Goal: Task Accomplishment & Management: Use online tool/utility

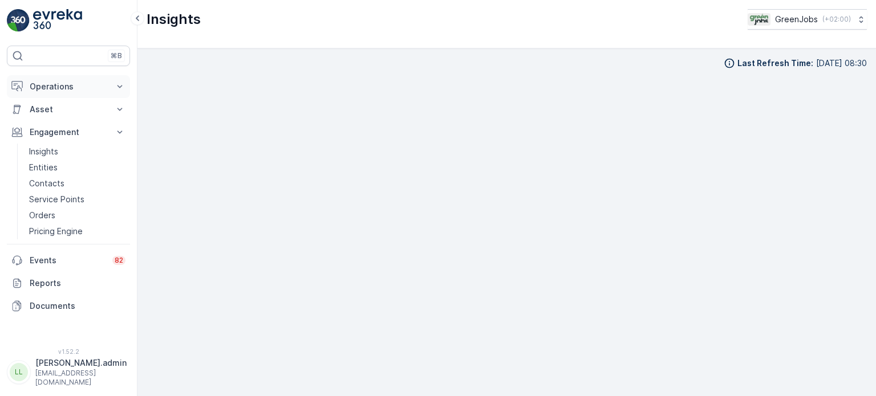
drag, startPoint x: 0, startPoint y: 0, endPoint x: 53, endPoint y: 84, distance: 99.2
click at [52, 84] on p "Operations" at bounding box center [69, 86] width 78 height 11
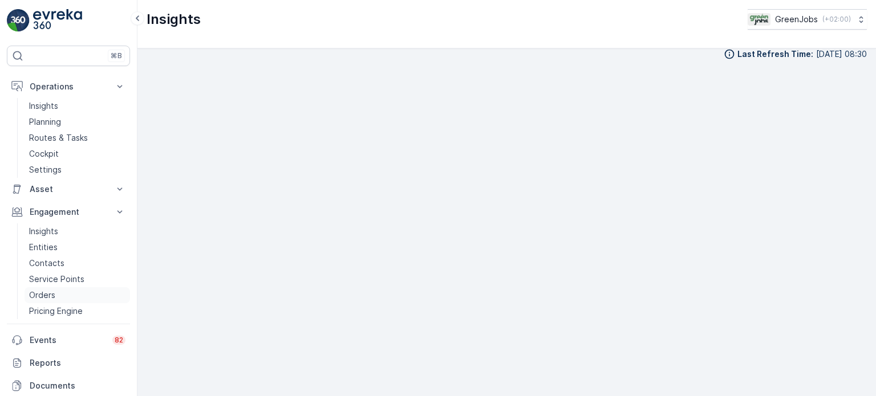
click at [42, 291] on p "Orders" at bounding box center [42, 295] width 26 height 11
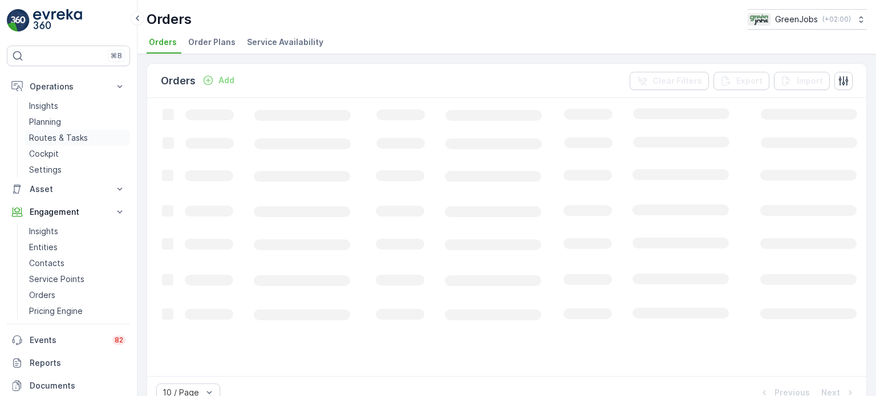
click at [52, 142] on p "Routes & Tasks" at bounding box center [58, 137] width 59 height 11
drag, startPoint x: 193, startPoint y: 42, endPoint x: 200, endPoint y: 45, distance: 7.4
click at [193, 42] on span "Tasks" at bounding box center [201, 42] width 24 height 11
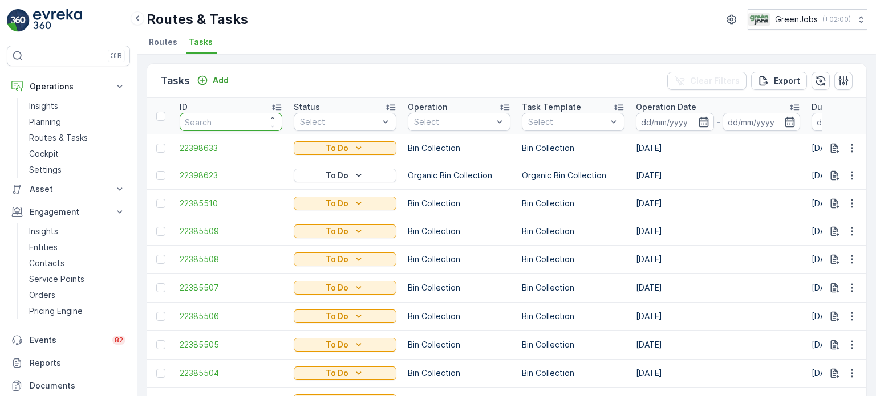
click at [212, 121] on input "number" at bounding box center [231, 122] width 103 height 18
type input "21604622"
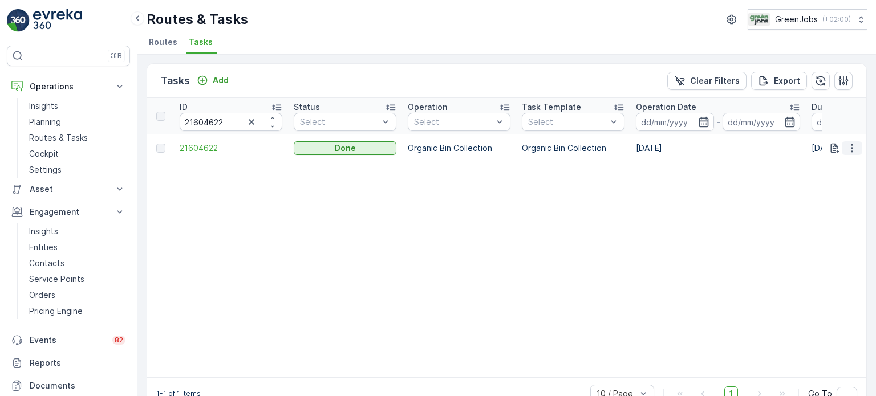
click at [851, 150] on icon "button" at bounding box center [852, 148] width 2 height 9
click at [814, 166] on span "See More Details" at bounding box center [838, 164] width 66 height 11
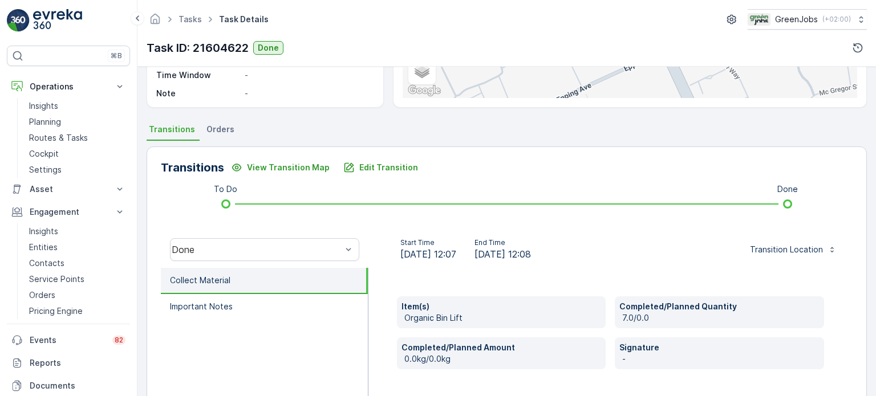
scroll to position [171, 0]
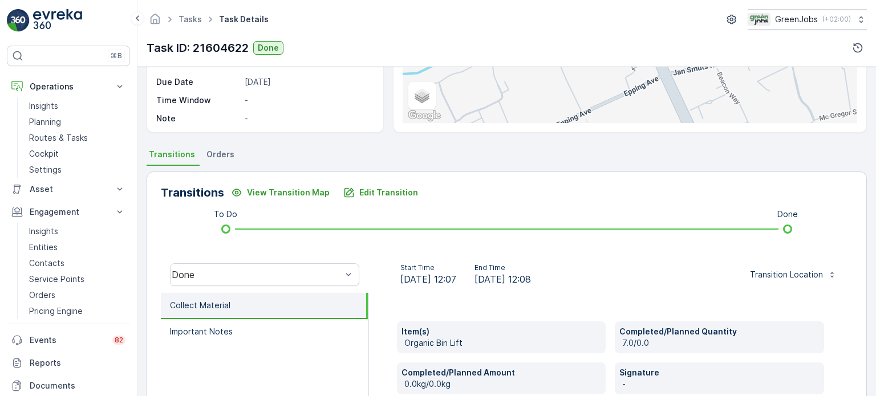
click at [209, 156] on span "Orders" at bounding box center [220, 154] width 28 height 11
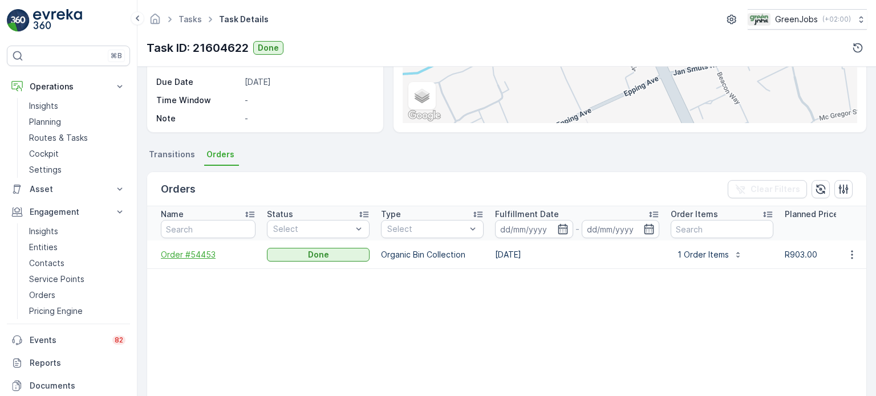
click at [194, 256] on span "Order #54453" at bounding box center [208, 254] width 95 height 11
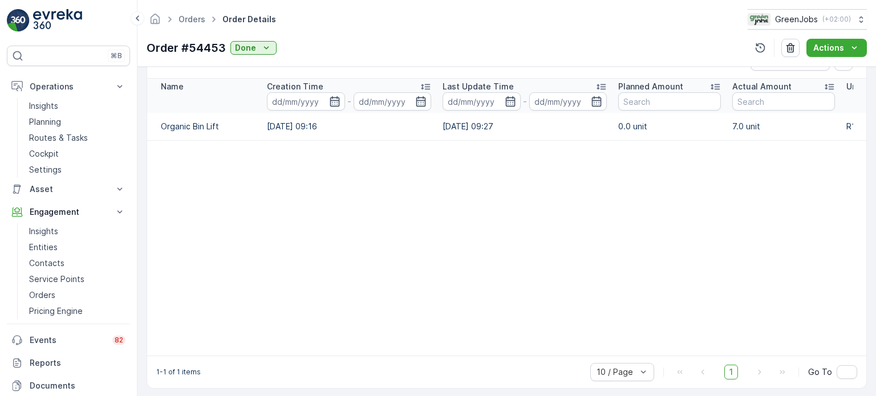
scroll to position [310, 0]
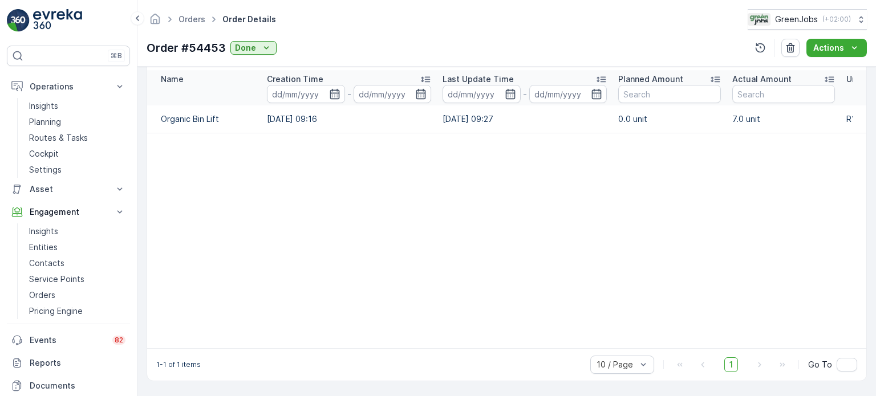
drag, startPoint x: 597, startPoint y: 343, endPoint x: 719, endPoint y: 342, distance: 121.5
click at [730, 339] on table "Name Creation Time - Last Update Time - Planned Amount Actual Amount Unit Price…" at bounding box center [614, 209] width 935 height 277
drag, startPoint x: 675, startPoint y: 342, endPoint x: 712, endPoint y: 343, distance: 37.1
click at [712, 343] on table "Name Creation Time - Last Update Time - Planned Amount Actual Amount Unit Price…" at bounding box center [614, 209] width 935 height 277
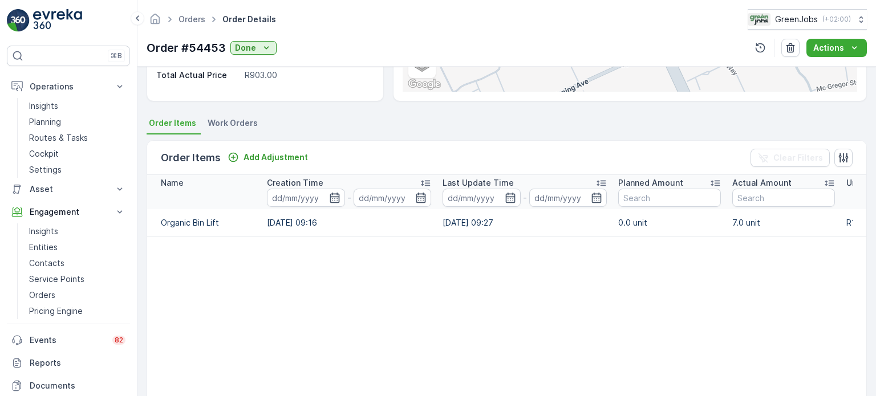
scroll to position [196, 0]
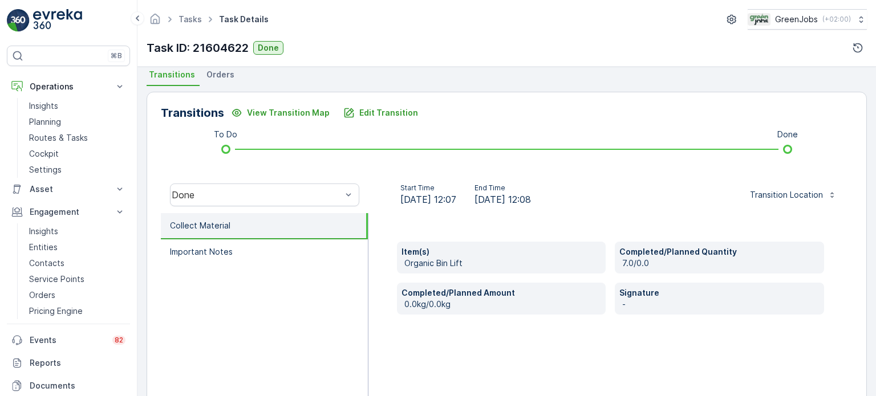
scroll to position [228, 0]
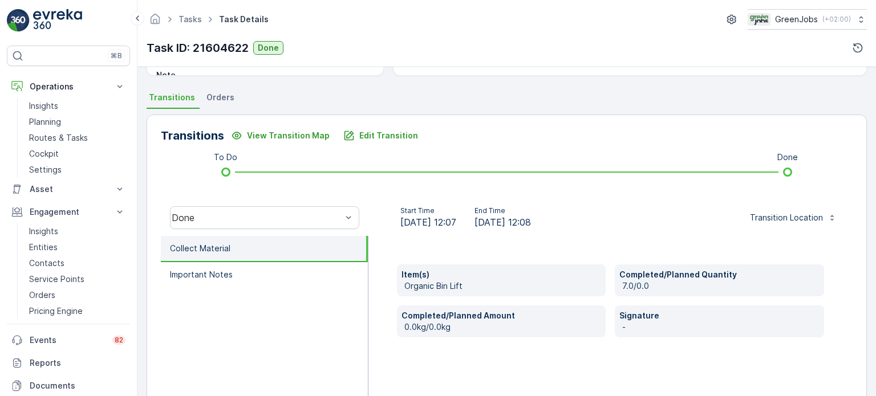
click at [224, 100] on span "Orders" at bounding box center [220, 97] width 28 height 11
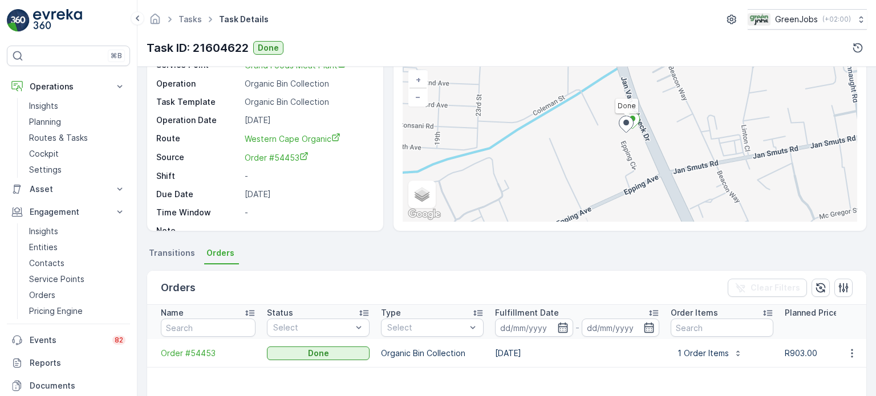
scroll to position [57, 0]
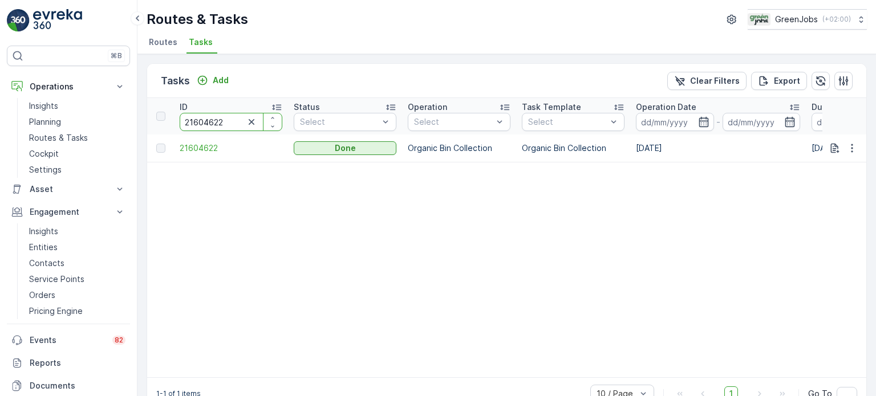
drag, startPoint x: 232, startPoint y: 121, endPoint x: 165, endPoint y: 111, distance: 67.6
type input "216257741"
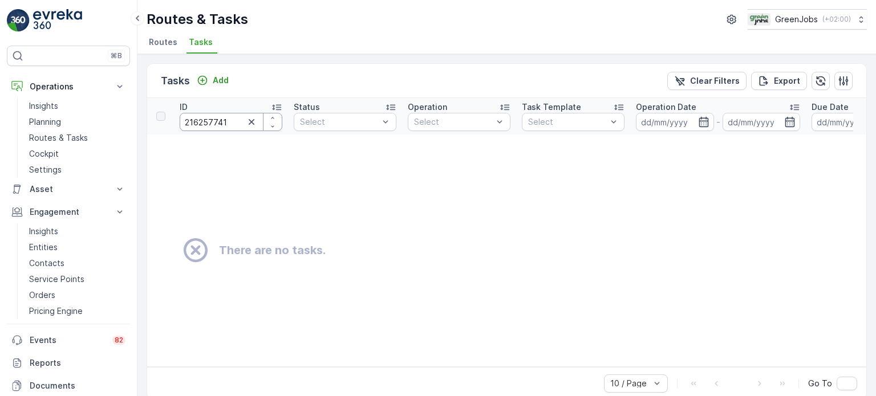
click at [237, 121] on input "216257741" at bounding box center [231, 122] width 103 height 18
type input "216257"
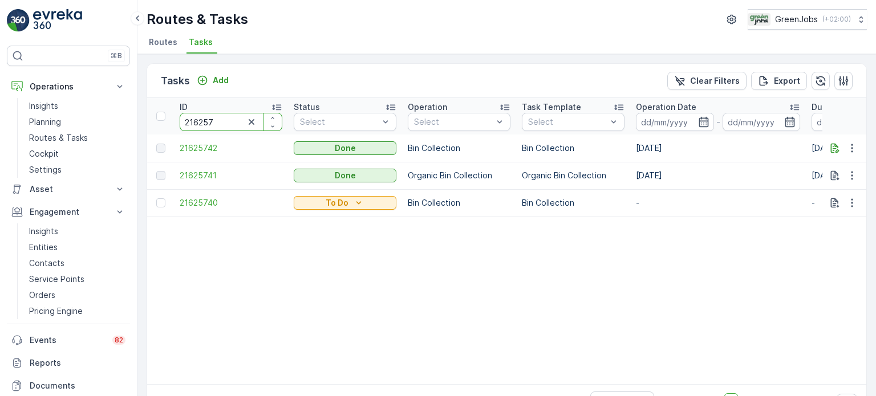
drag, startPoint x: 236, startPoint y: 121, endPoint x: 226, endPoint y: 120, distance: 9.2
click at [234, 121] on input "216257" at bounding box center [231, 122] width 103 height 18
type input "21625741"
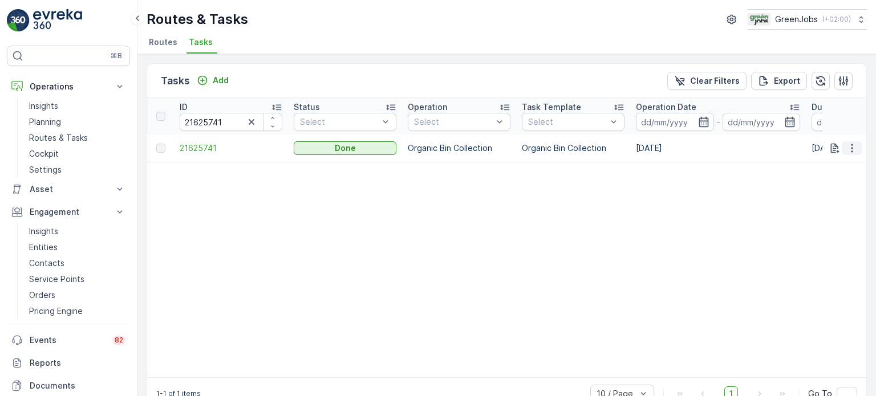
click at [853, 146] on icon "button" at bounding box center [851, 148] width 11 height 11
click at [837, 165] on span "See More Details" at bounding box center [838, 164] width 66 height 11
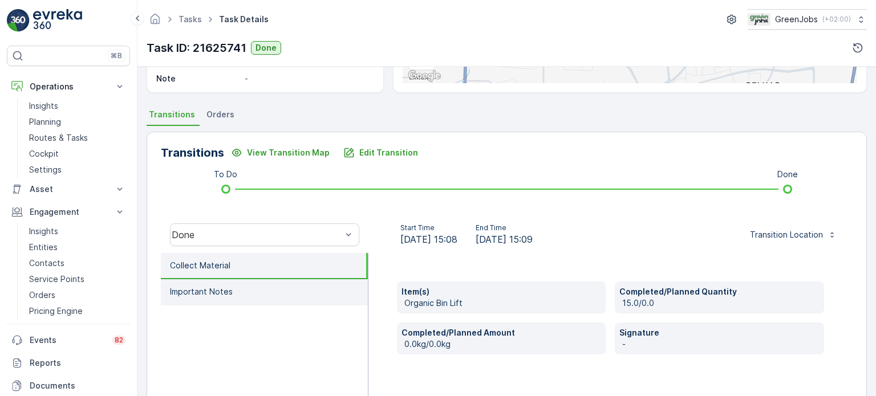
scroll to position [228, 0]
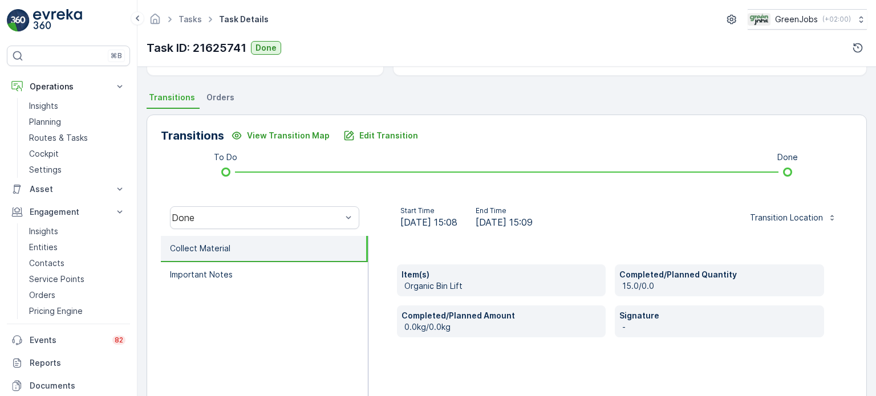
click at [227, 102] on span "Orders" at bounding box center [220, 97] width 28 height 11
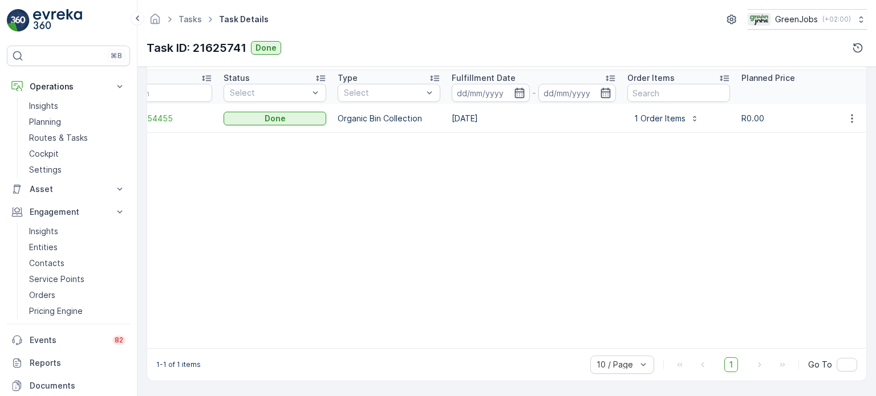
scroll to position [0, 37]
click at [169, 113] on span "Order #54455" at bounding box center [171, 118] width 95 height 11
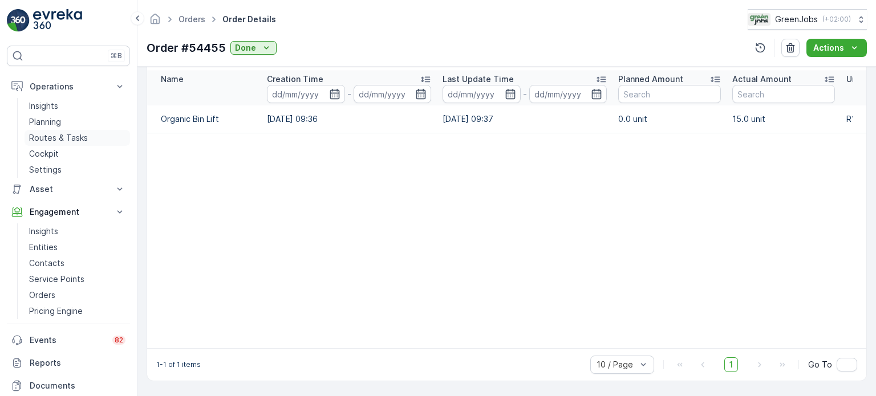
click at [73, 136] on p "Routes & Tasks" at bounding box center [58, 137] width 59 height 11
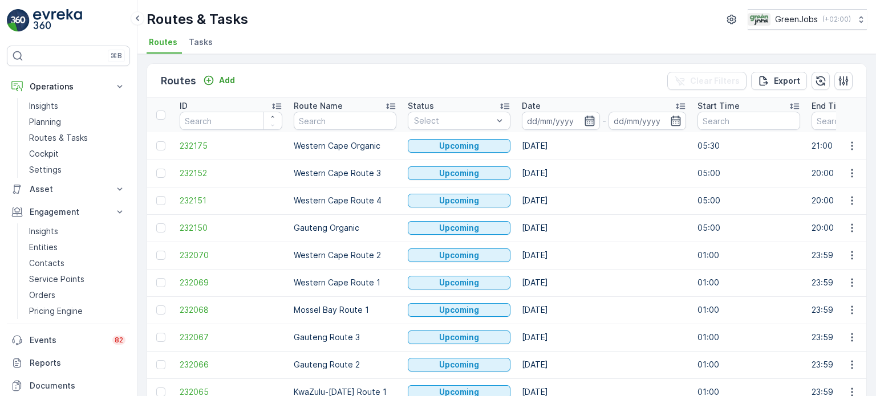
click at [590, 121] on icon "button" at bounding box center [589, 120] width 11 height 11
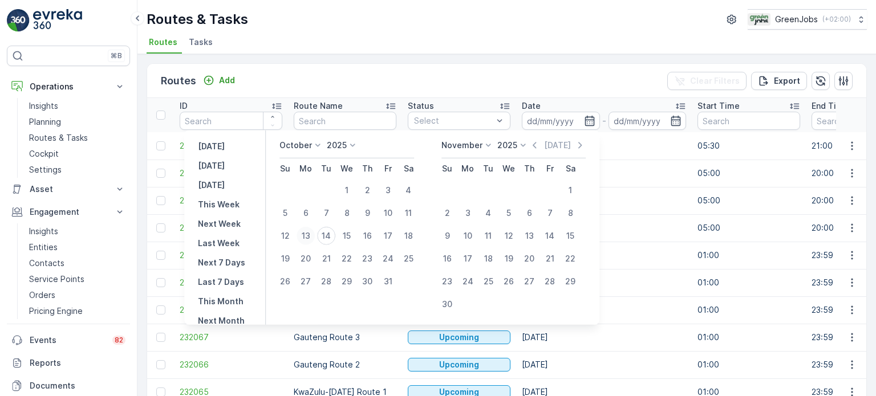
click at [311, 234] on div "13" at bounding box center [306, 236] width 18 height 18
type input "[DATE]"
click at [311, 234] on div "13" at bounding box center [306, 236] width 18 height 18
type input "[DATE]"
click at [311, 234] on div "13" at bounding box center [306, 236] width 18 height 18
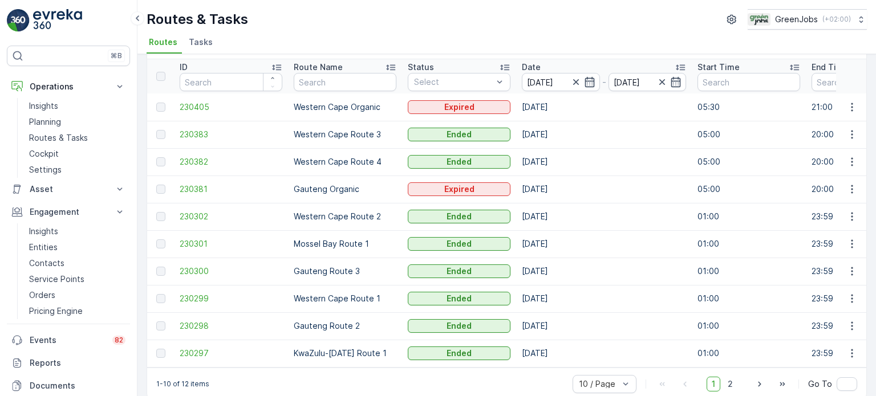
scroll to position [56, 0]
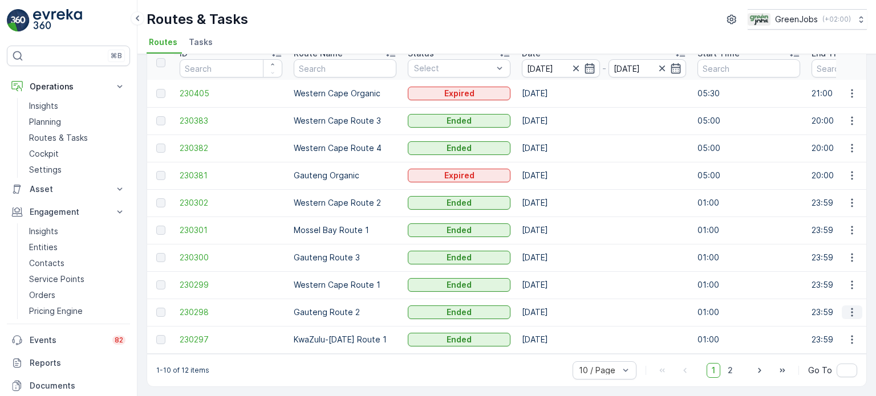
click at [851, 308] on icon "button" at bounding box center [851, 312] width 11 height 11
click at [808, 322] on span "See More Details" at bounding box center [825, 324] width 66 height 11
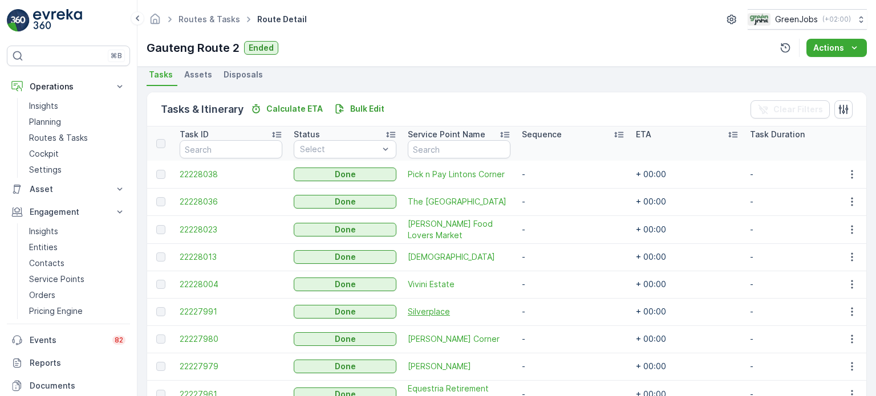
scroll to position [285, 0]
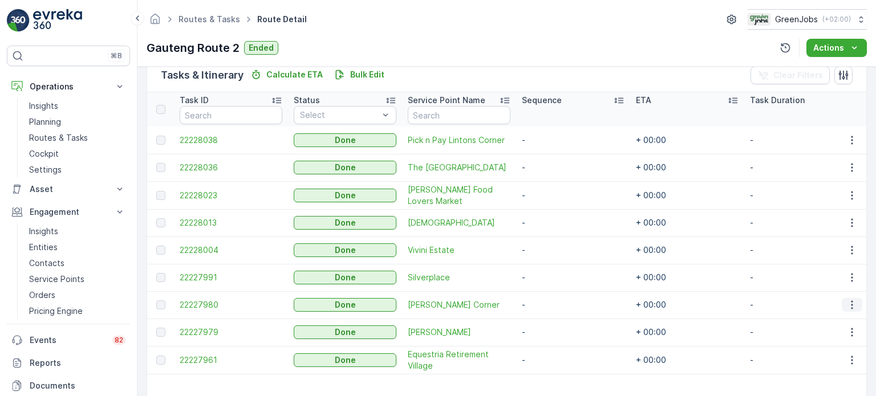
click at [851, 301] on icon "button" at bounding box center [852, 305] width 2 height 9
click at [824, 325] on span "See More Details" at bounding box center [838, 320] width 66 height 11
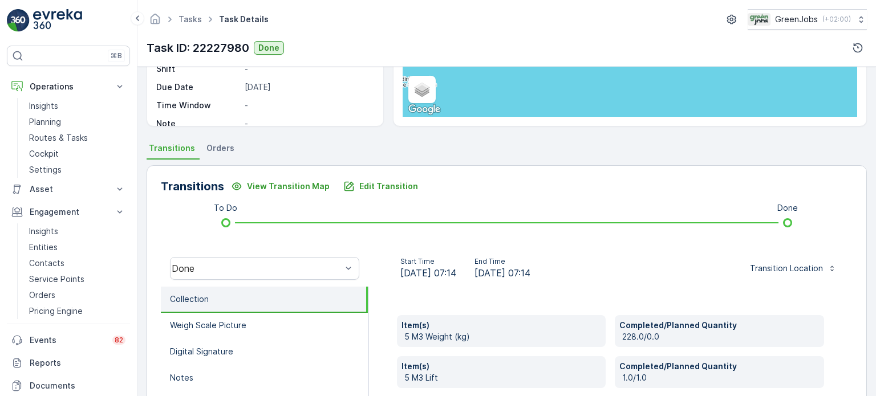
scroll to position [171, 0]
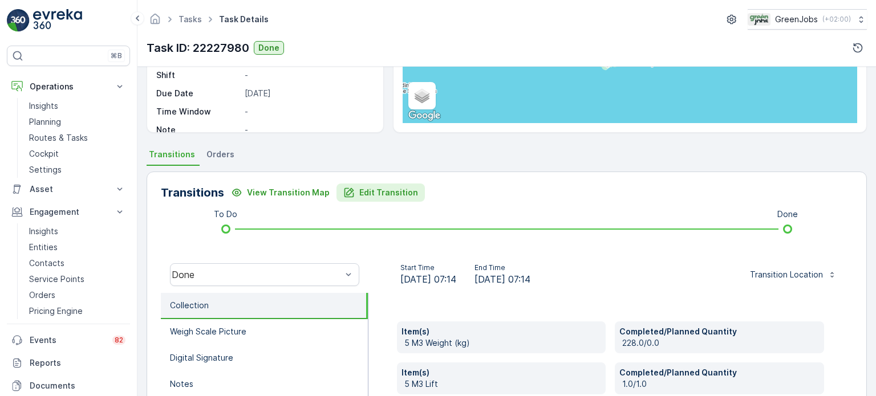
click at [370, 194] on p "Edit Transition" at bounding box center [388, 192] width 59 height 11
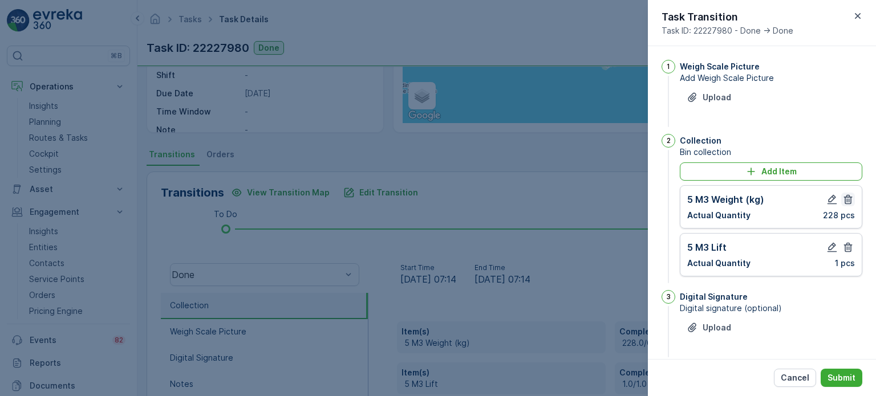
click at [844, 200] on icon "button" at bounding box center [848, 200] width 9 height 10
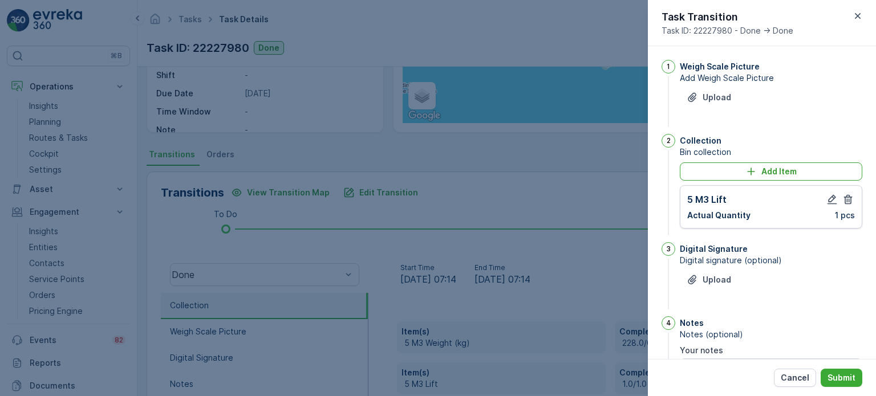
click at [844, 200] on icon "button" at bounding box center [848, 200] width 9 height 10
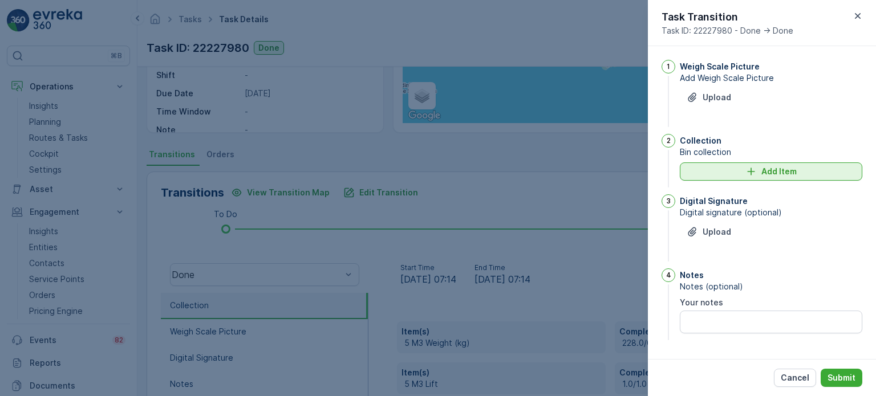
click at [739, 171] on div "Add Item" at bounding box center [771, 171] width 169 height 11
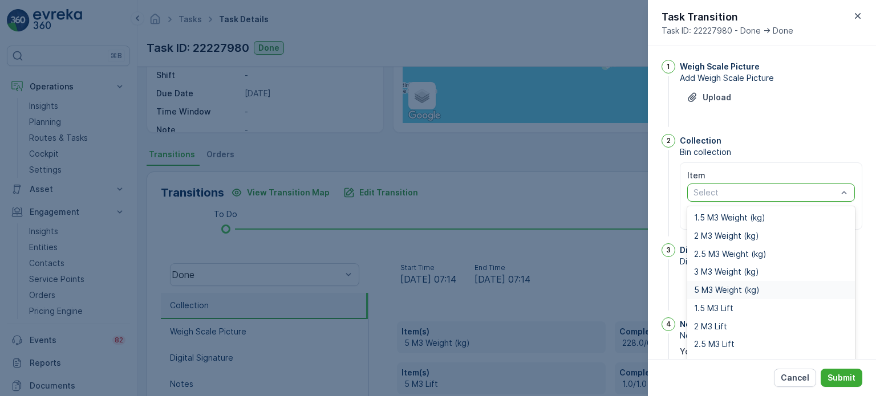
click at [703, 289] on span "5 M3 Weight (kg)" at bounding box center [727, 290] width 66 height 9
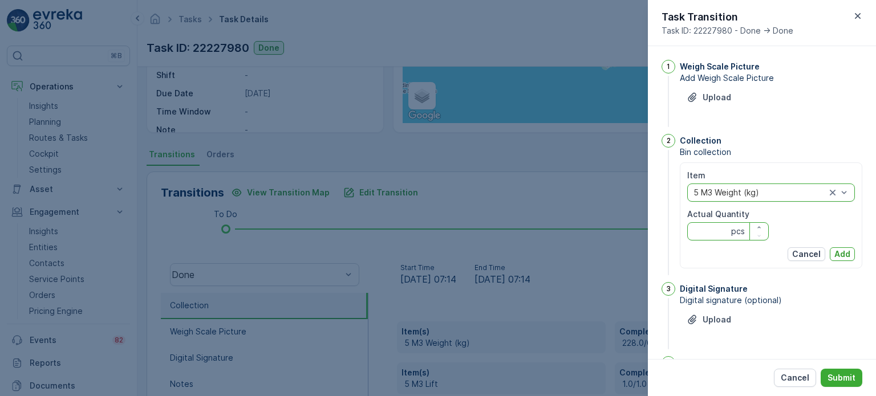
click at [703, 232] on Quantity "Actual Quantity" at bounding box center [728, 231] width 82 height 18
type Quantity "565"
click at [838, 251] on p "Add" at bounding box center [842, 254] width 16 height 11
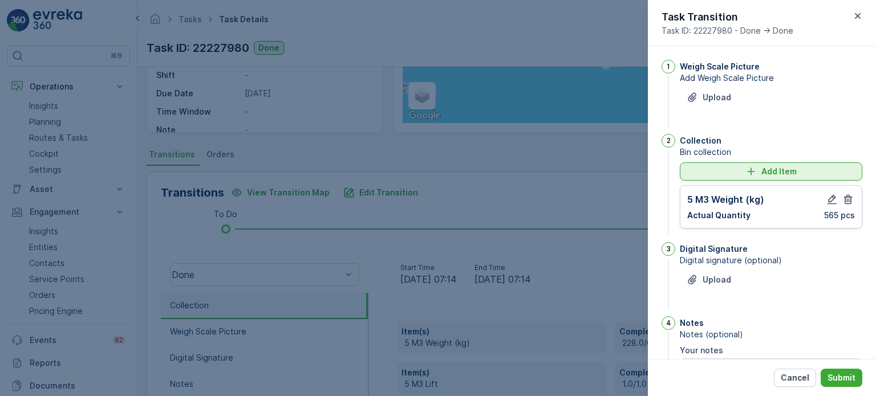
click at [720, 166] on div "Add Item" at bounding box center [771, 171] width 169 height 11
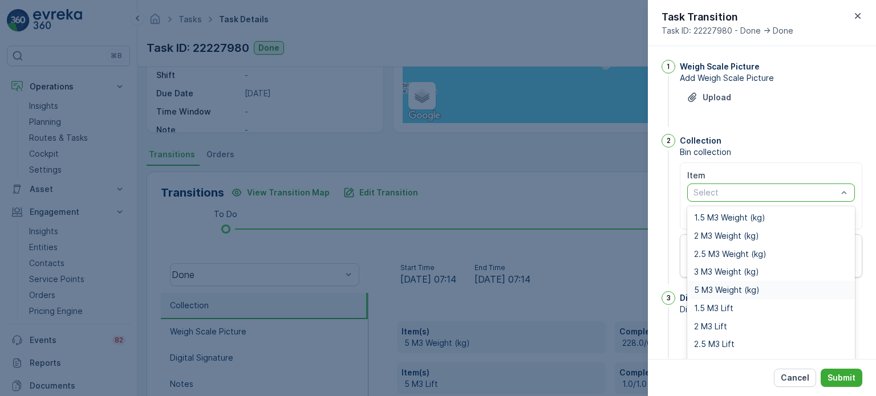
drag, startPoint x: 715, startPoint y: 288, endPoint x: 719, endPoint y: 266, distance: 22.0
click at [715, 289] on span "5 M3 Weight (kg)" at bounding box center [727, 290] width 66 height 9
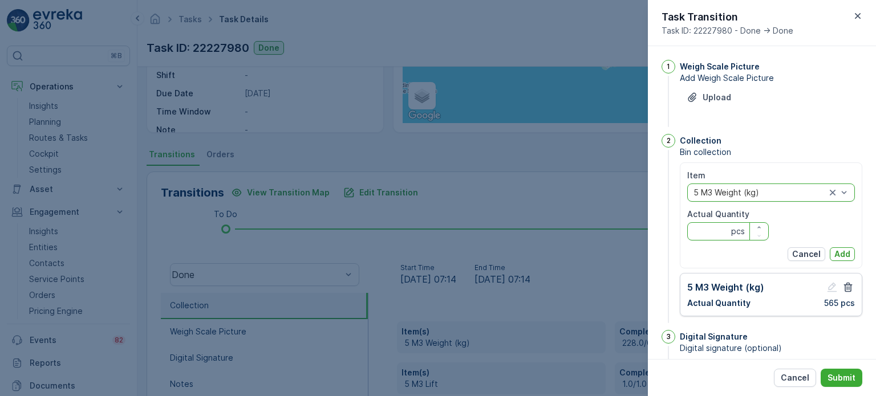
click at [716, 231] on Quantity "Actual Quantity" at bounding box center [728, 231] width 82 height 18
type Quantity "452"
click at [843, 249] on p "Add" at bounding box center [842, 254] width 16 height 11
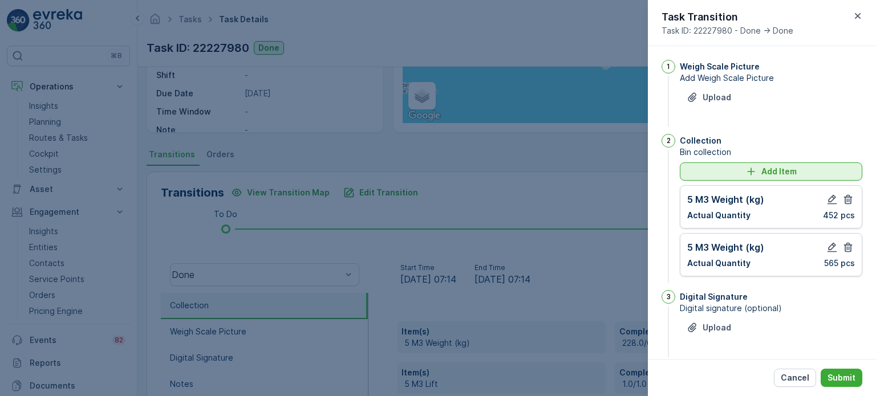
click at [703, 172] on div "Add Item" at bounding box center [771, 171] width 169 height 11
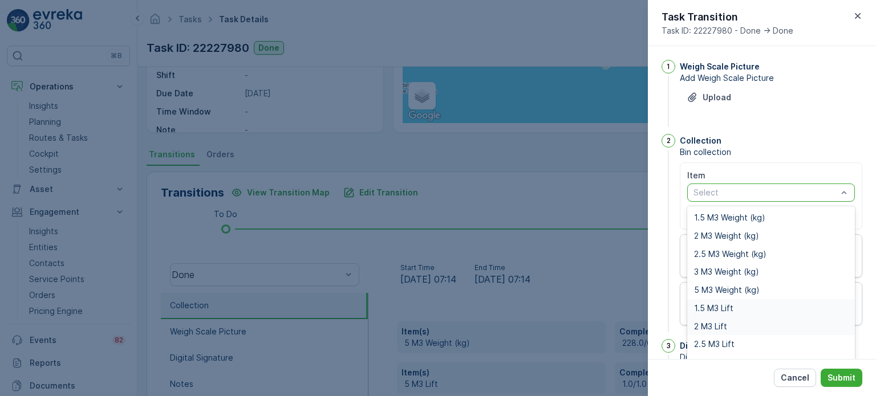
scroll to position [14, 0]
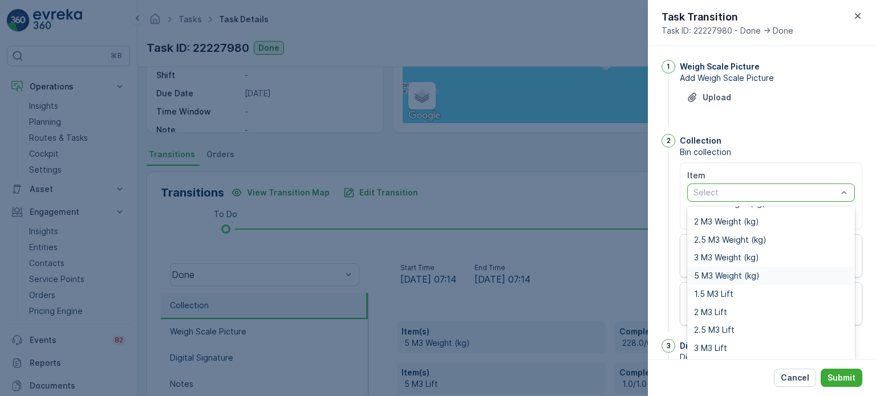
click at [721, 275] on span "5 M3 Weight (kg)" at bounding box center [727, 275] width 66 height 9
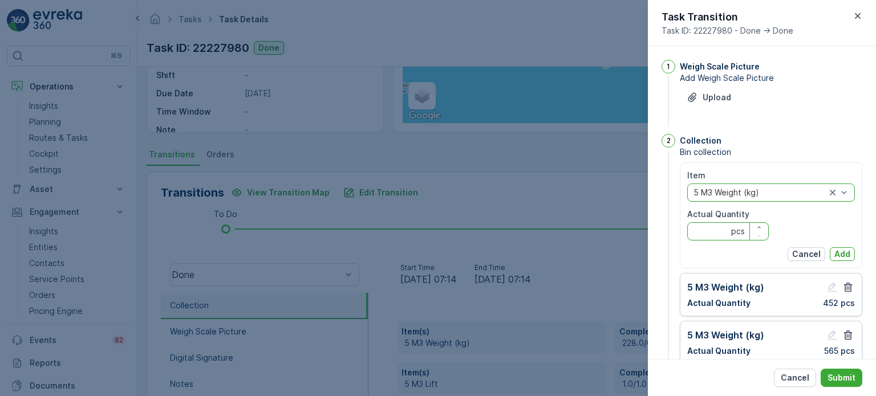
click at [710, 227] on Quantity "Actual Quantity" at bounding box center [728, 231] width 82 height 18
type Quantity "455"
click at [846, 250] on p "Add" at bounding box center [842, 254] width 16 height 11
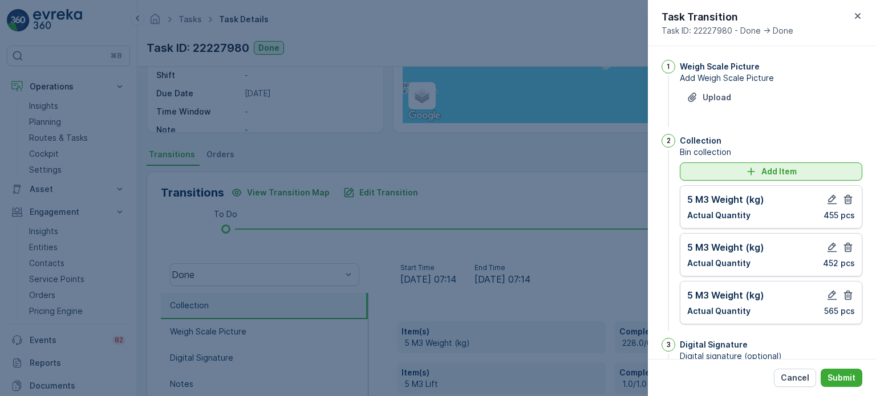
click at [692, 167] on div "Add Item" at bounding box center [771, 171] width 169 height 11
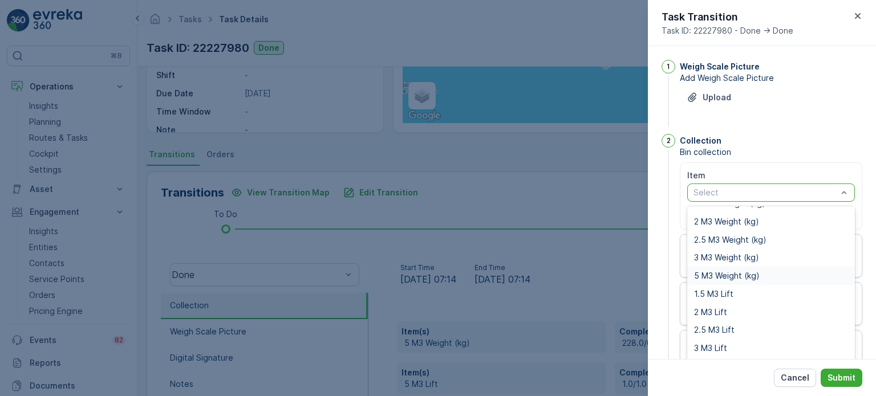
click at [731, 280] on div "5 M3 Weight (kg)" at bounding box center [771, 276] width 168 height 18
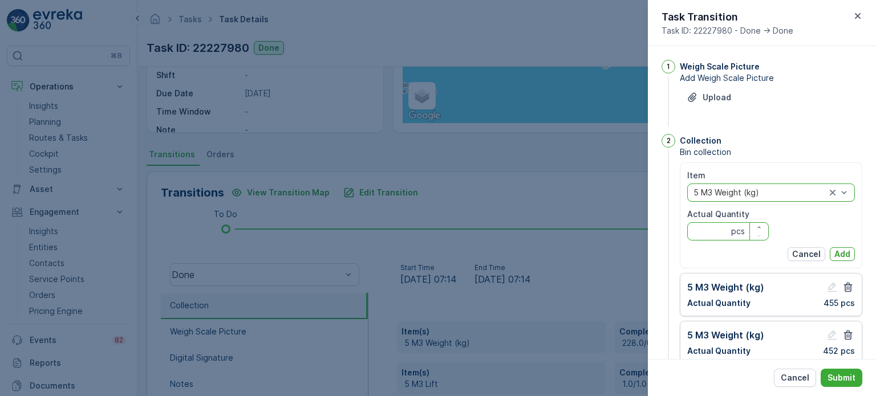
click at [701, 232] on Quantity "Actual Quantity" at bounding box center [728, 231] width 82 height 18
type Quantity "181"
click at [845, 244] on div "Item option 5 M3 Weight (kg), selected. 5 M3 Weight (kg) Actual Quantity 181 pc…" at bounding box center [771, 215] width 168 height 91
click at [848, 251] on button "Add" at bounding box center [842, 255] width 25 height 14
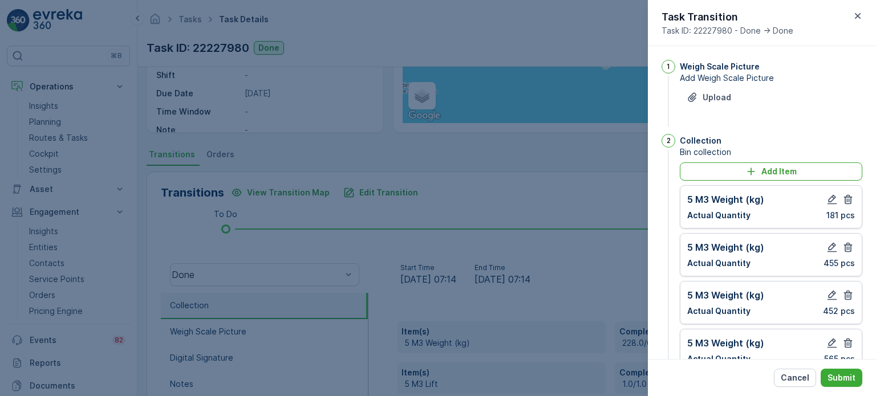
scroll to position [57, 0]
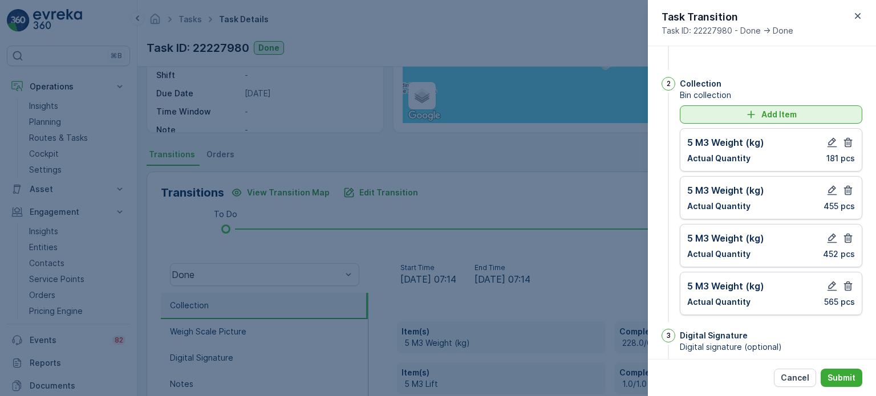
click at [740, 112] on div "Add Item" at bounding box center [771, 114] width 169 height 11
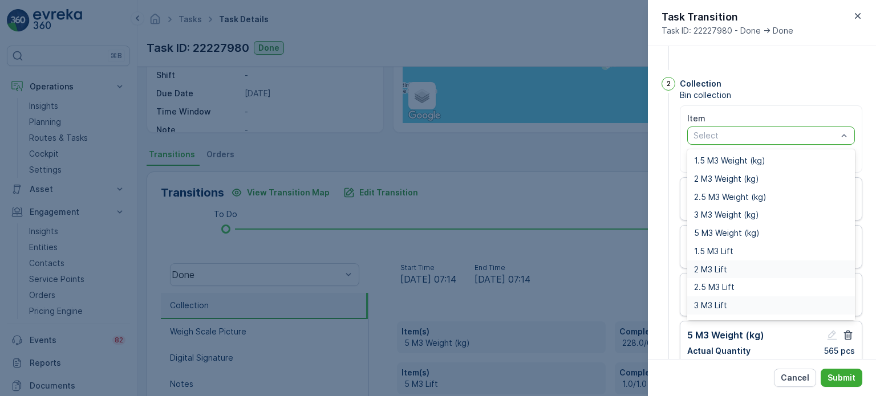
scroll to position [14, 0]
click at [708, 307] on span "5 M3 Lift" at bounding box center [711, 309] width 34 height 9
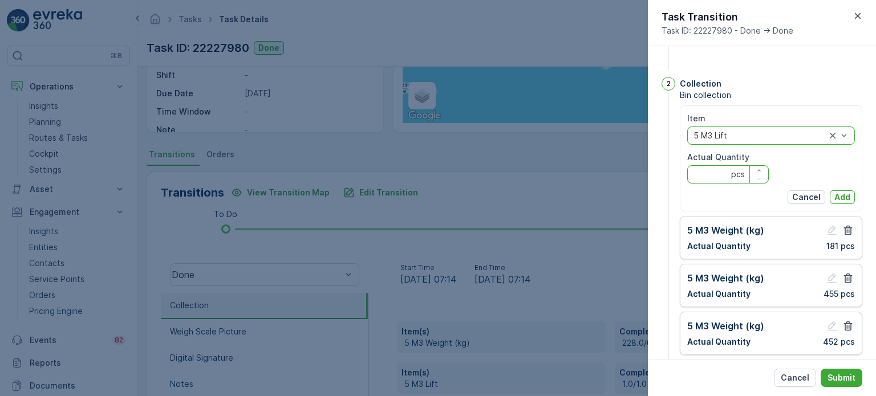
click at [710, 176] on Quantity "Actual Quantity" at bounding box center [728, 174] width 82 height 18
type Quantity "4"
click at [838, 193] on p "Add" at bounding box center [842, 197] width 16 height 11
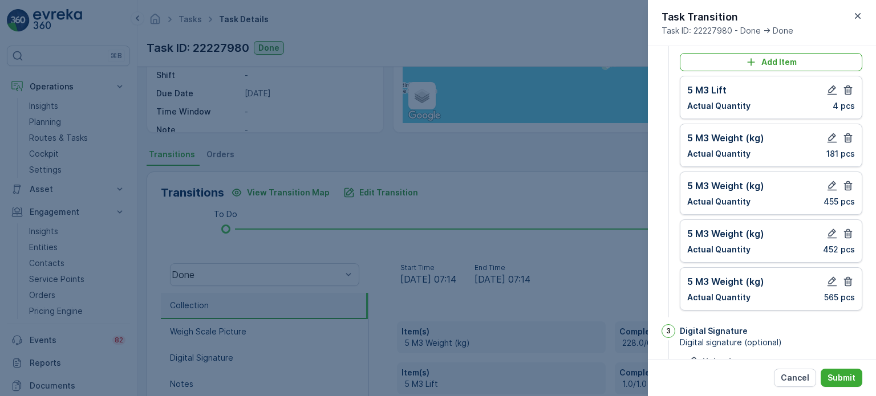
scroll to position [171, 0]
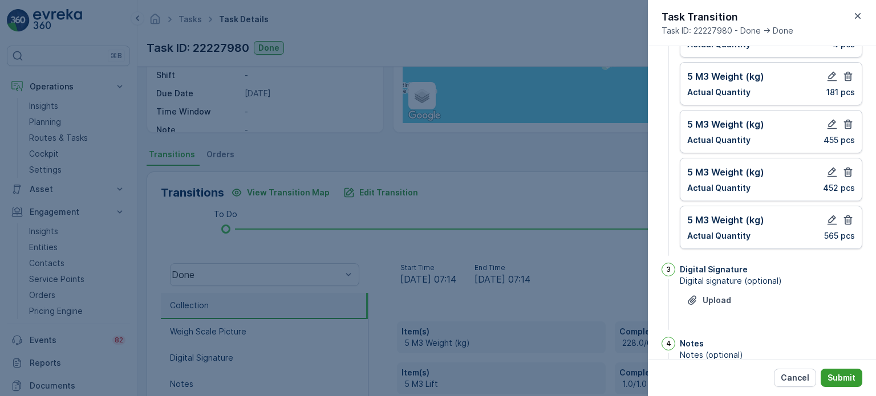
click at [850, 377] on p "Submit" at bounding box center [842, 377] width 28 height 11
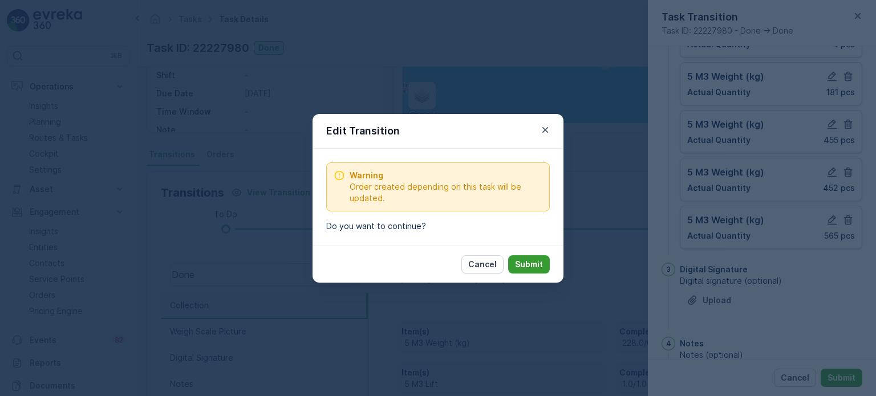
click at [539, 261] on p "Submit" at bounding box center [529, 264] width 28 height 11
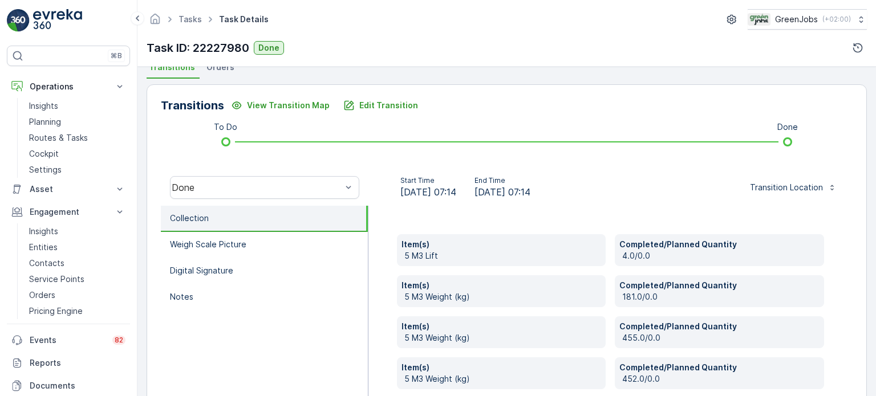
scroll to position [285, 0]
